Goal: Task Accomplishment & Management: Use online tool/utility

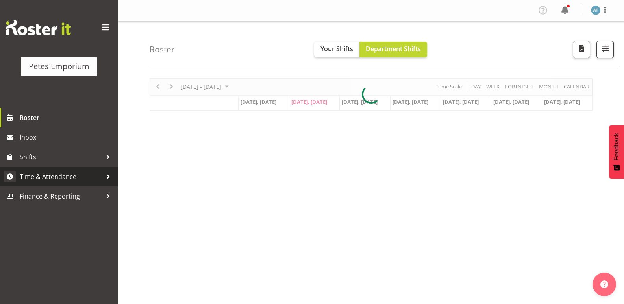
click at [71, 168] on link "Time & Attendance" at bounding box center [59, 177] width 118 height 20
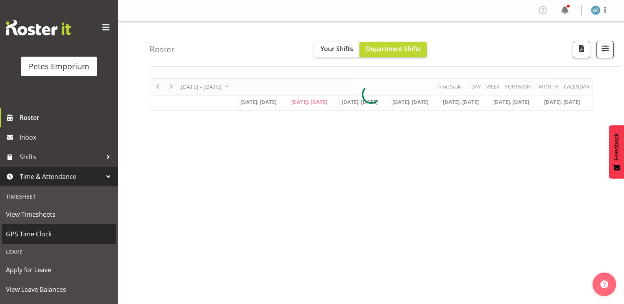
click at [48, 239] on span "GPS Time Clock" at bounding box center [59, 234] width 106 height 12
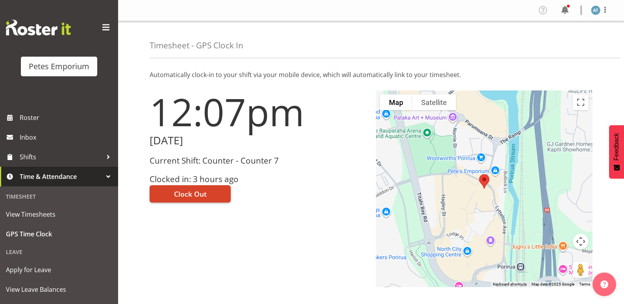
click at [196, 191] on span "Clock Out" at bounding box center [190, 194] width 33 height 10
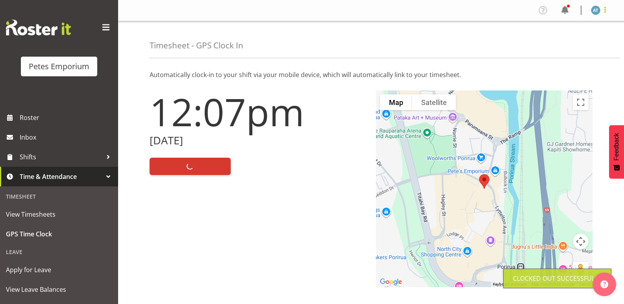
click at [606, 14] on span at bounding box center [604, 9] width 9 height 9
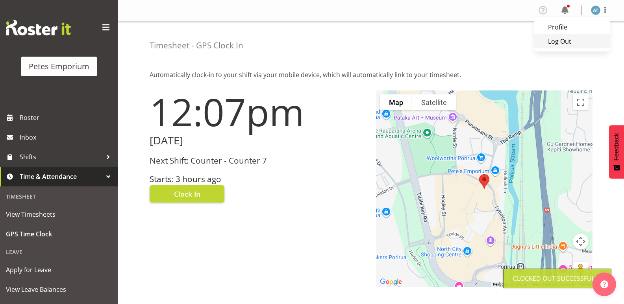
click at [584, 44] on link "Log Out" at bounding box center [572, 41] width 76 height 14
